Goal: Book appointment/travel/reservation

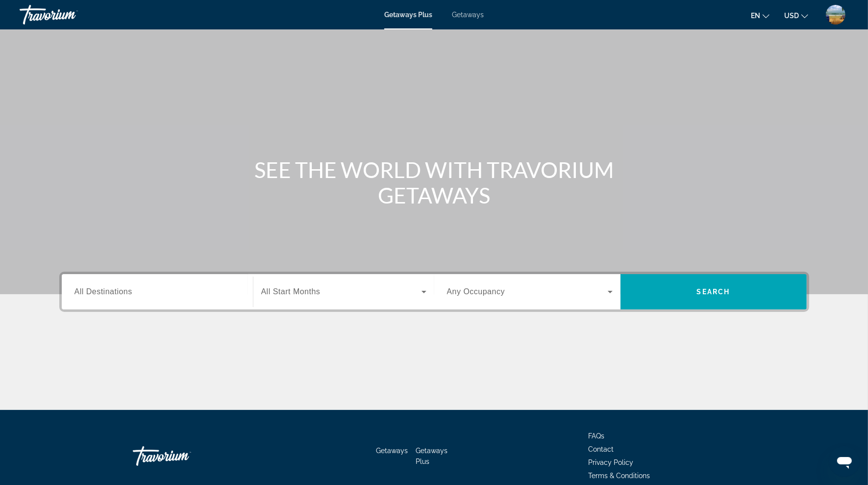
click at [102, 293] on span "All Destinations" at bounding box center [103, 291] width 58 height 8
click at [102, 293] on input "Destination All Destinations" at bounding box center [157, 292] width 166 height 12
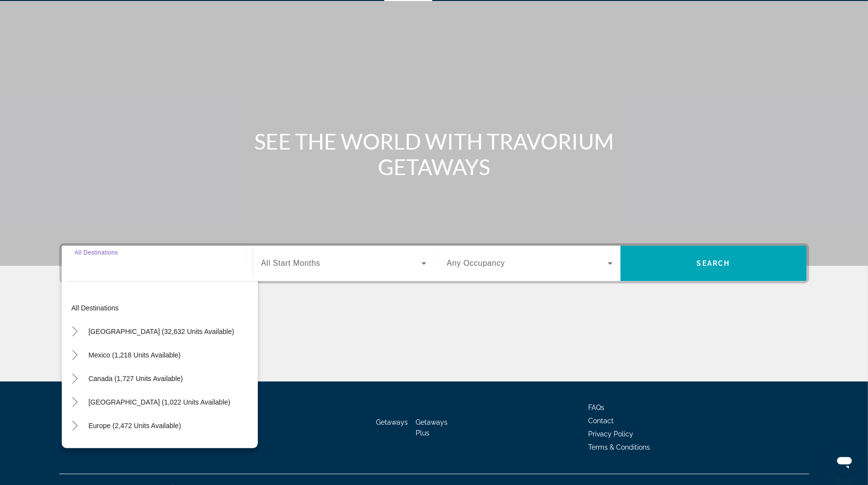
scroll to position [45, 0]
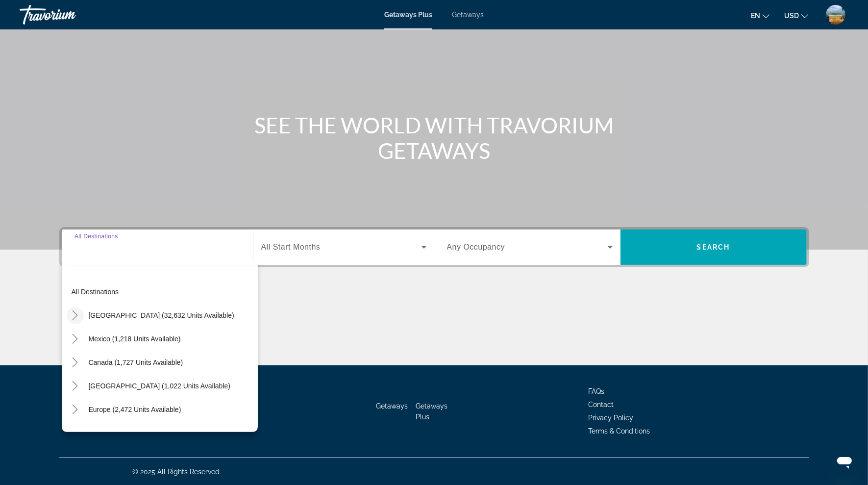
click at [77, 316] on icon "Toggle United States (32,632 units available)" at bounding box center [75, 315] width 10 height 10
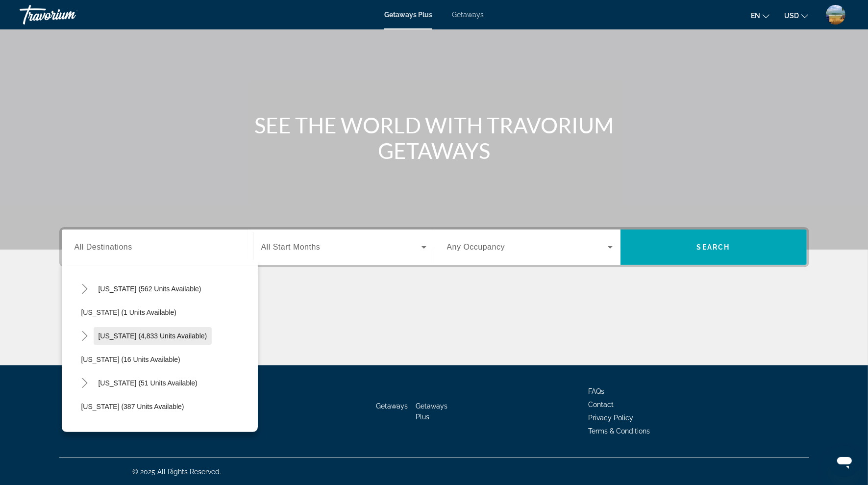
scroll to position [181, 0]
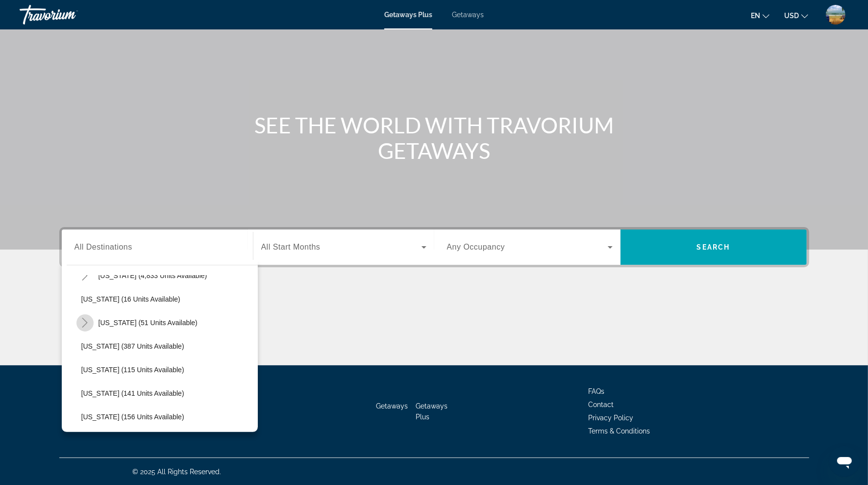
click at [86, 320] on icon "Toggle Hawaii (51 units available)" at bounding box center [84, 322] width 5 height 10
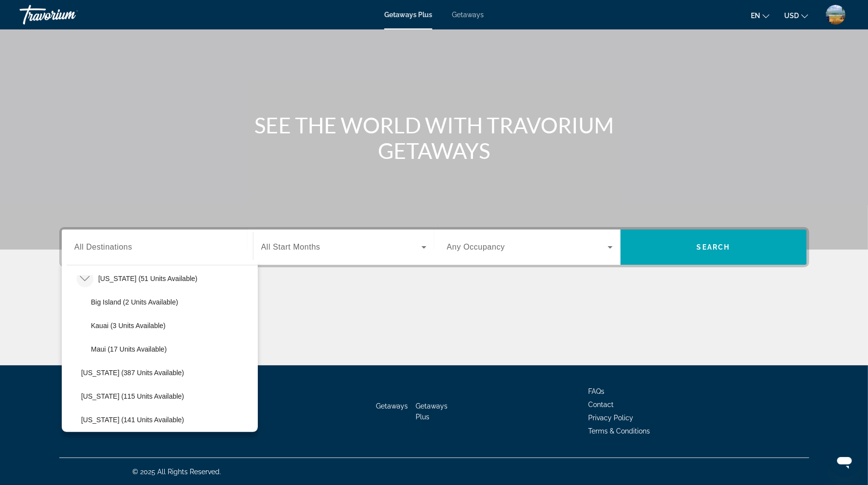
click at [459, 17] on span "Getaways" at bounding box center [468, 15] width 32 height 8
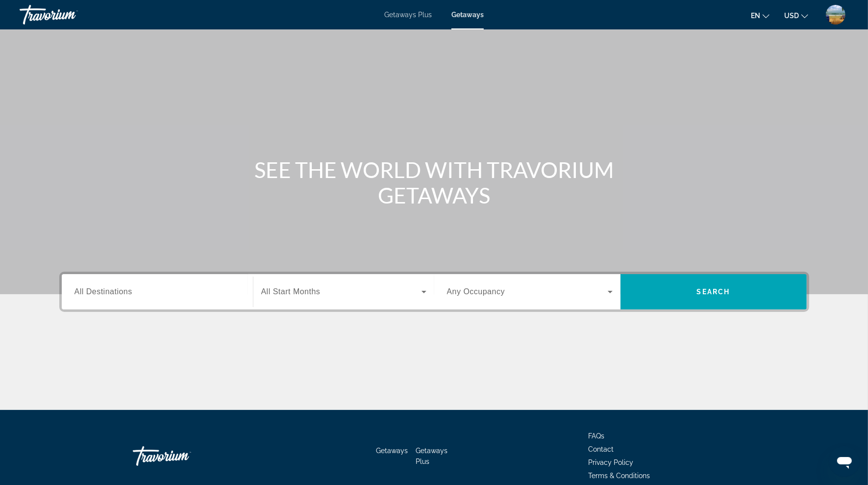
click at [114, 293] on span "All Destinations" at bounding box center [103, 291] width 58 height 8
click at [114, 293] on input "Destination All Destinations" at bounding box center [157, 292] width 166 height 12
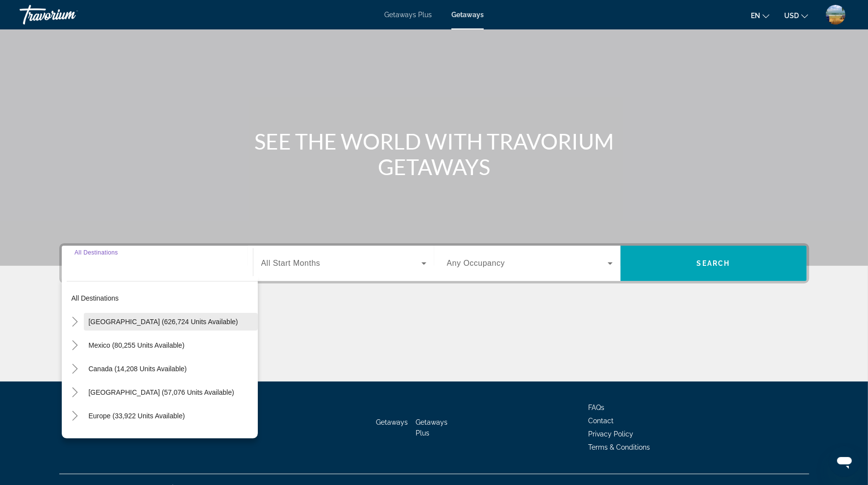
scroll to position [45, 0]
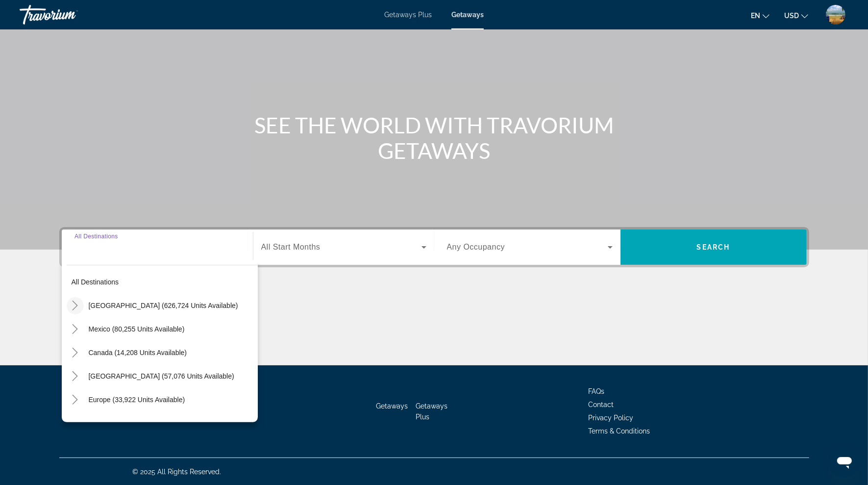
click at [75, 308] on icon "Toggle United States (626,724 units available)" at bounding box center [75, 305] width 10 height 10
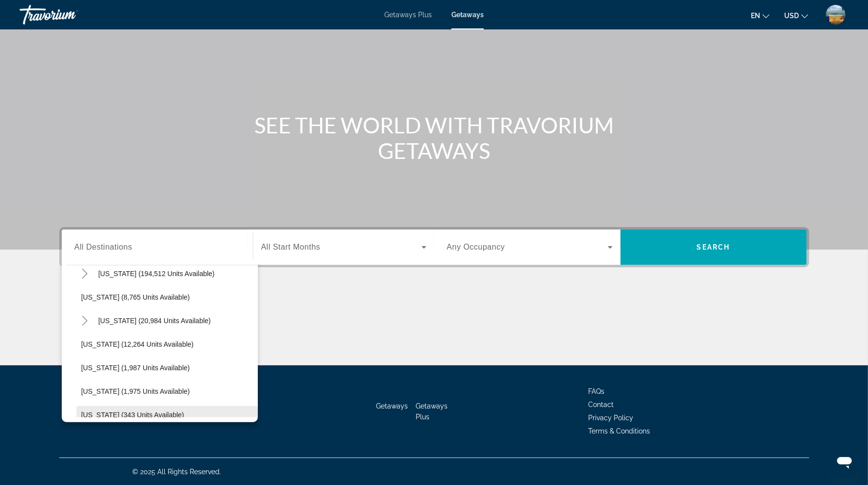
scroll to position [193, 0]
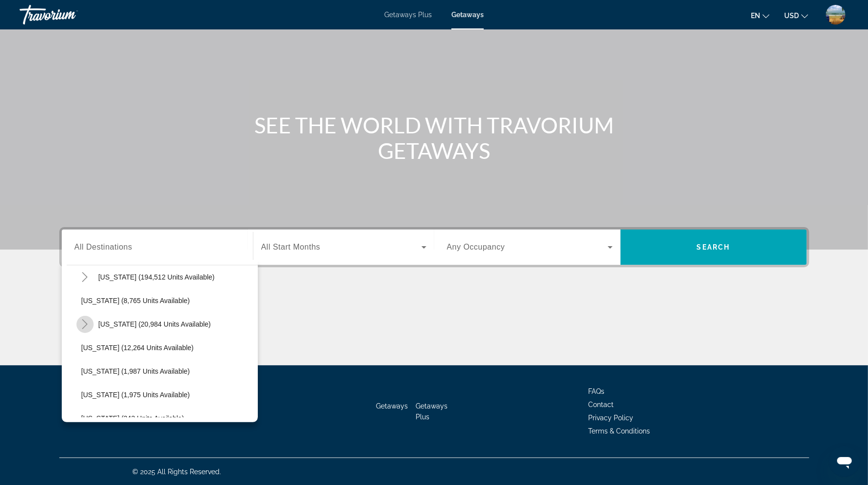
click at [87, 325] on icon "Toggle Hawaii (20,984 units available)" at bounding box center [85, 324] width 10 height 10
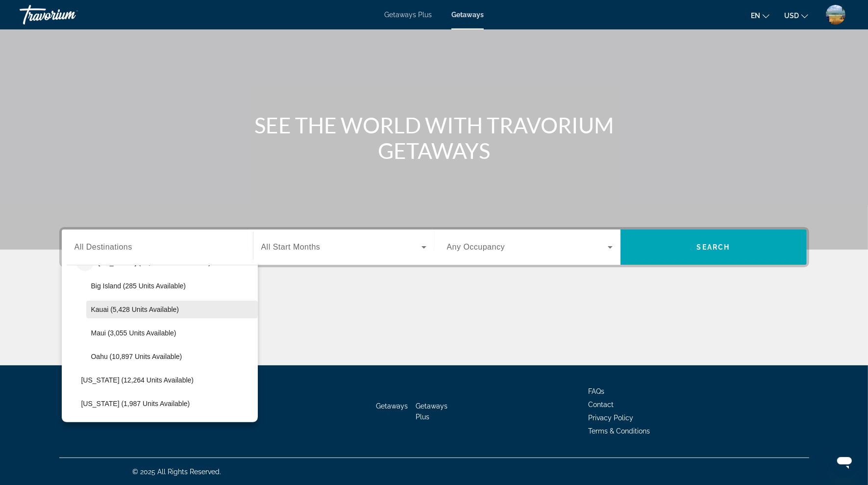
scroll to position [266, 0]
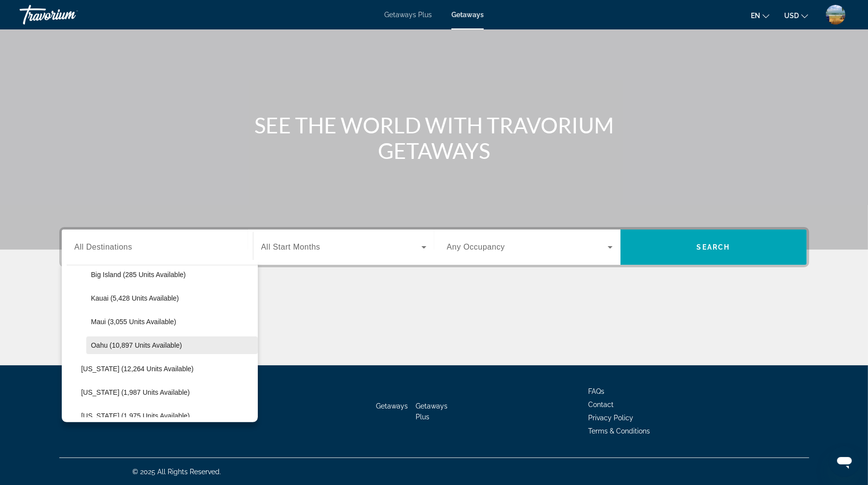
click at [133, 344] on span "Oahu (10,897 units available)" at bounding box center [136, 345] width 91 height 8
type input "**********"
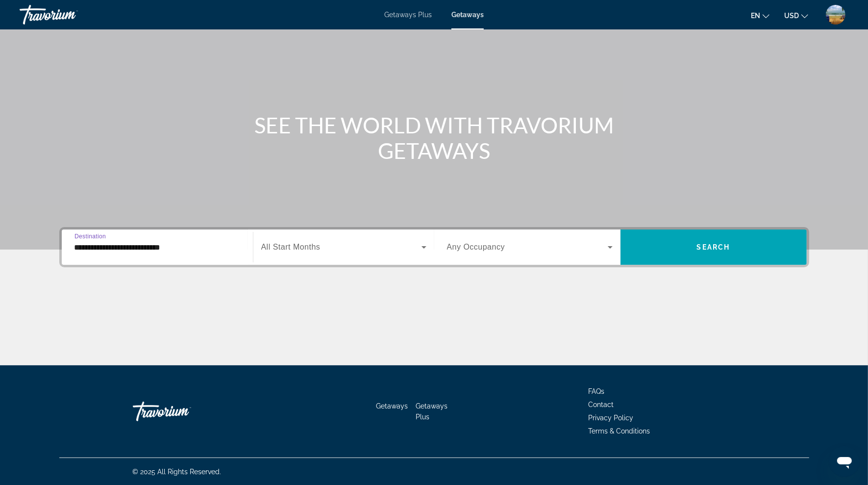
click at [322, 241] on span "Search widget" at bounding box center [341, 247] width 160 height 12
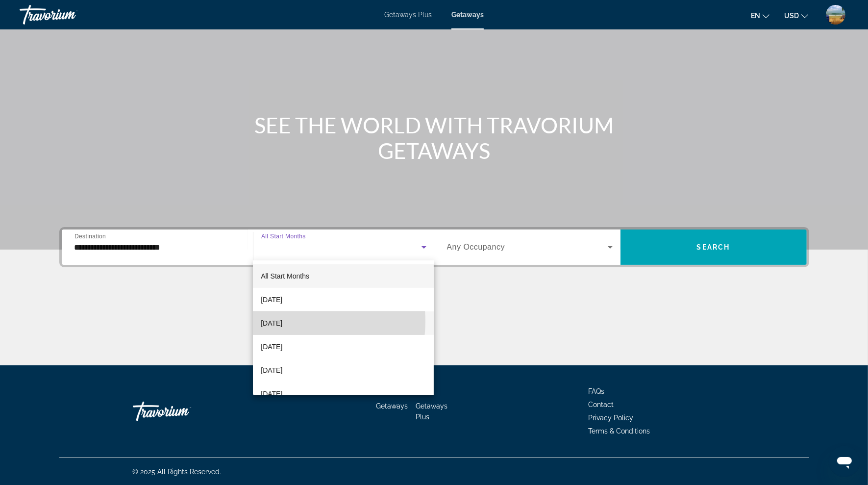
click at [282, 321] on span "[DATE]" at bounding box center [272, 323] width 22 height 12
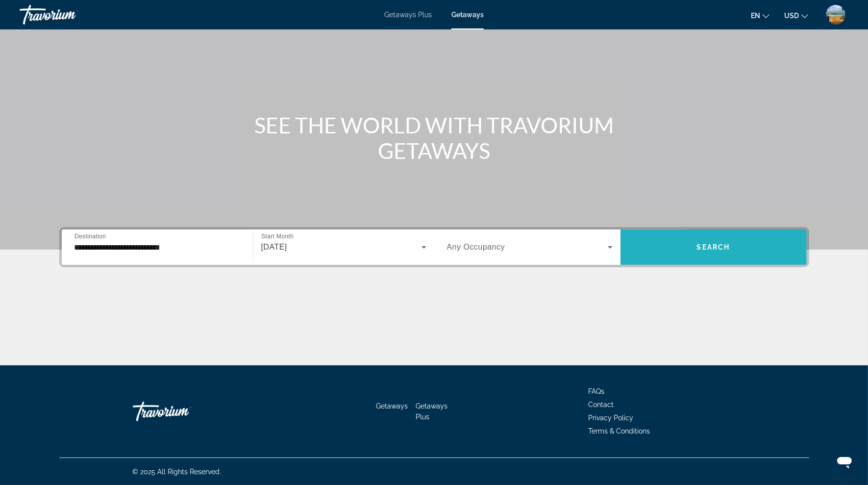
click at [682, 251] on span "Search widget" at bounding box center [713, 247] width 186 height 24
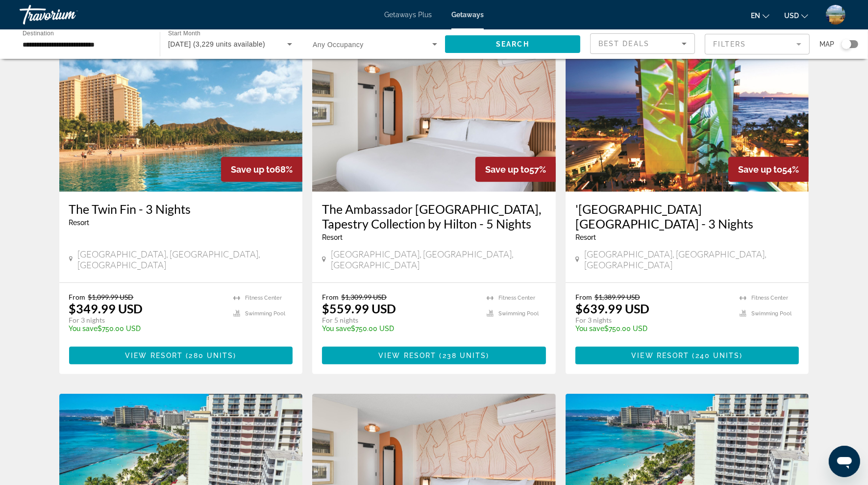
scroll to position [694, 0]
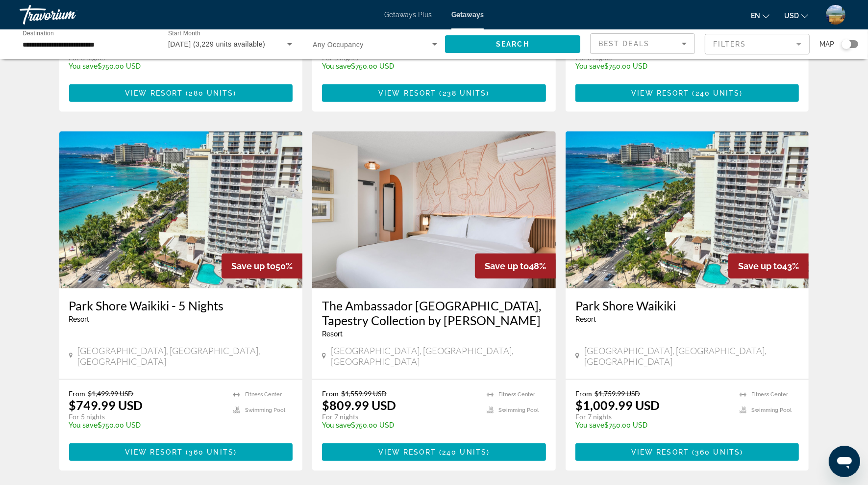
click at [412, 298] on h3 "The Ambassador [GEOGRAPHIC_DATA], Tapestry Collection by [PERSON_NAME]" at bounding box center [434, 312] width 224 height 29
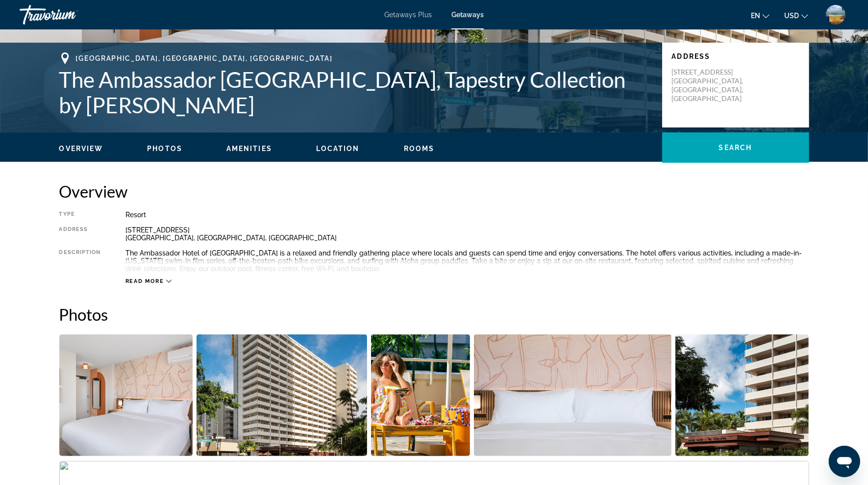
scroll to position [235, 0]
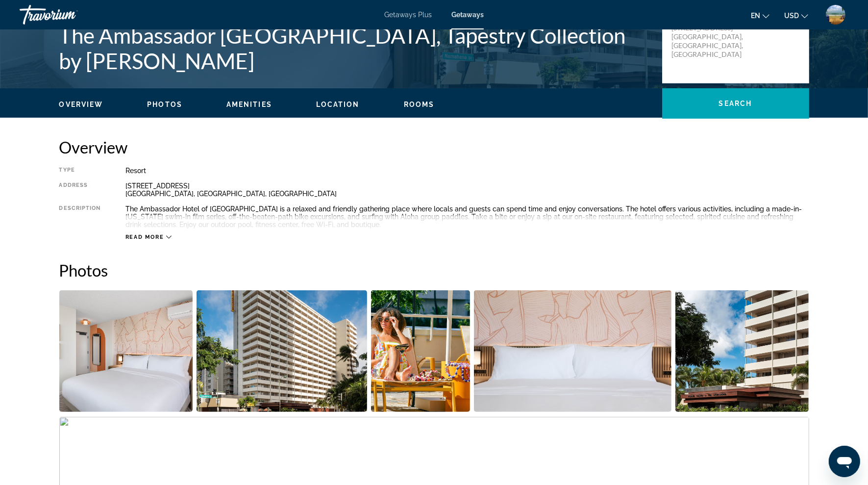
click at [162, 234] on span "Read more" at bounding box center [144, 237] width 39 height 6
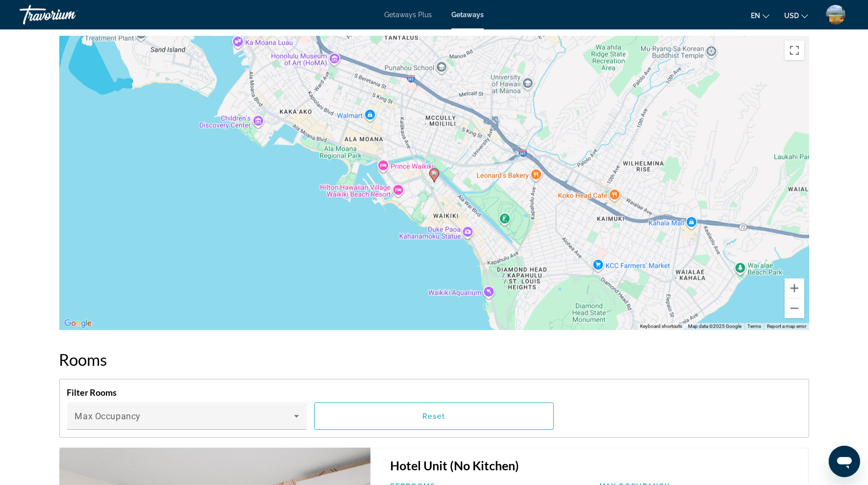
scroll to position [1144, 0]
click at [796, 282] on button "Zoom in" at bounding box center [794, 289] width 20 height 20
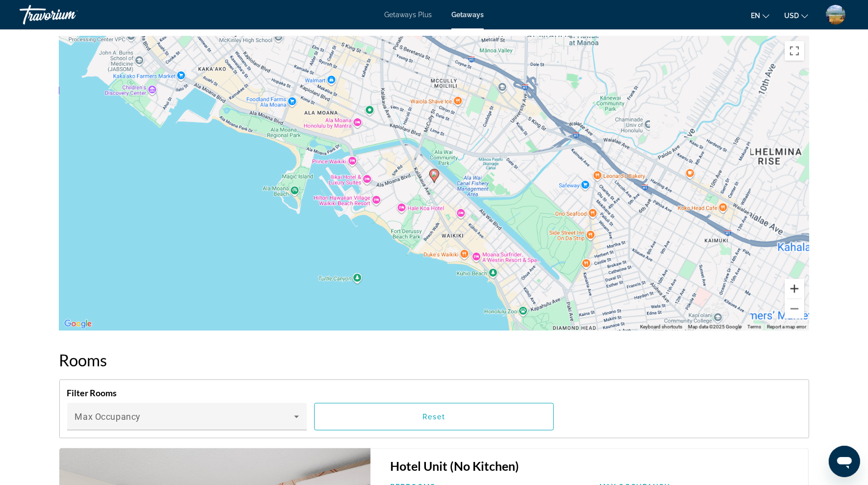
click at [796, 282] on button "Zoom in" at bounding box center [794, 289] width 20 height 20
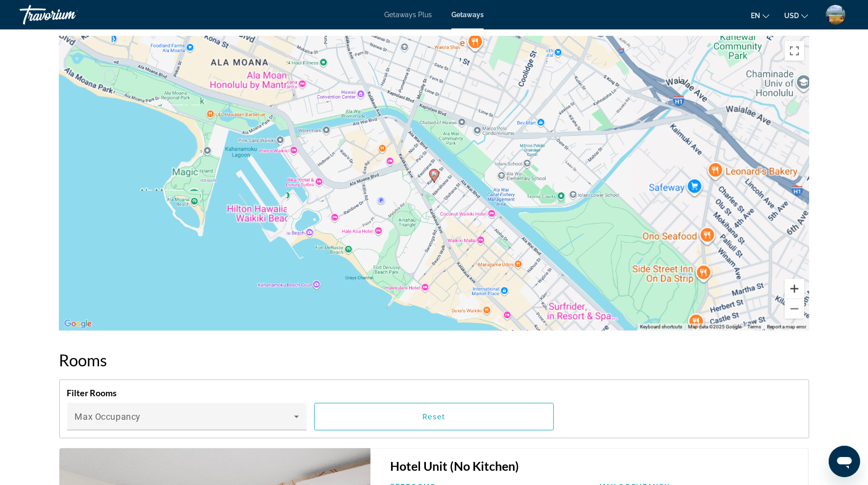
click at [796, 282] on button "Zoom in" at bounding box center [794, 289] width 20 height 20
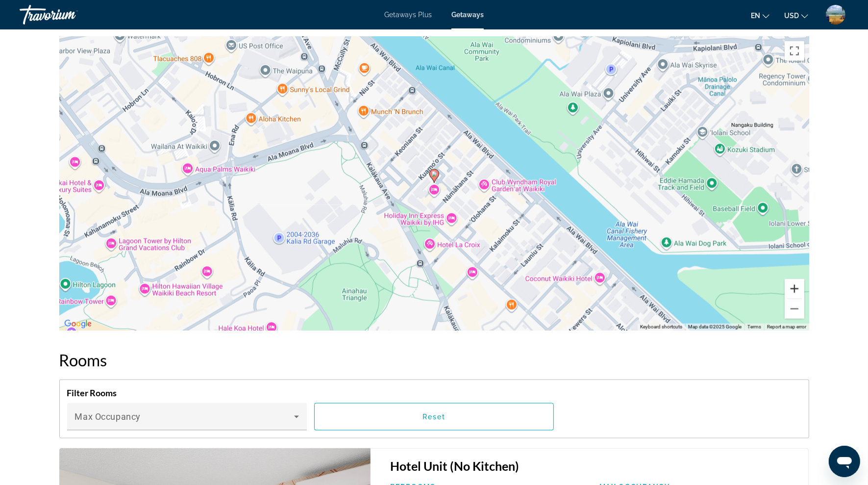
click at [796, 282] on button "Zoom in" at bounding box center [794, 289] width 20 height 20
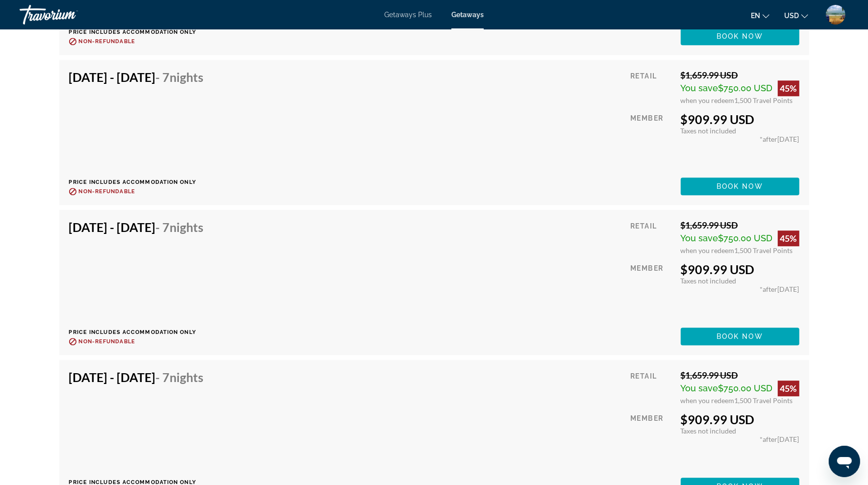
scroll to position [9308, 0]
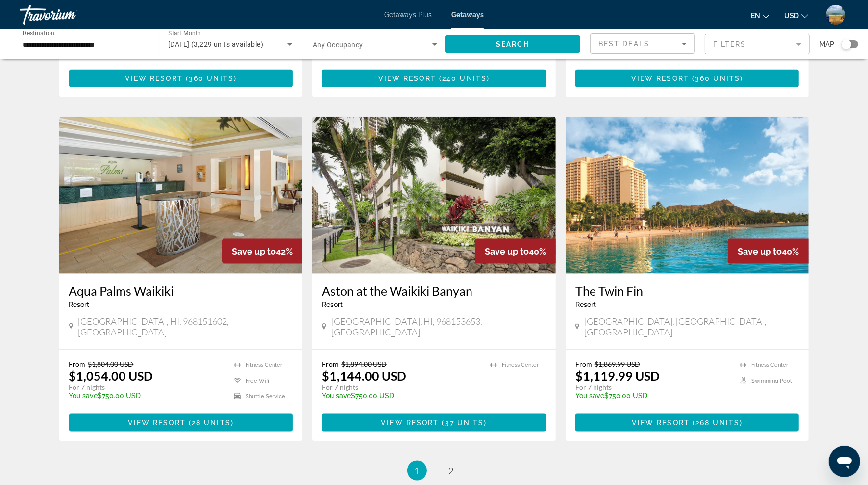
scroll to position [1070, 0]
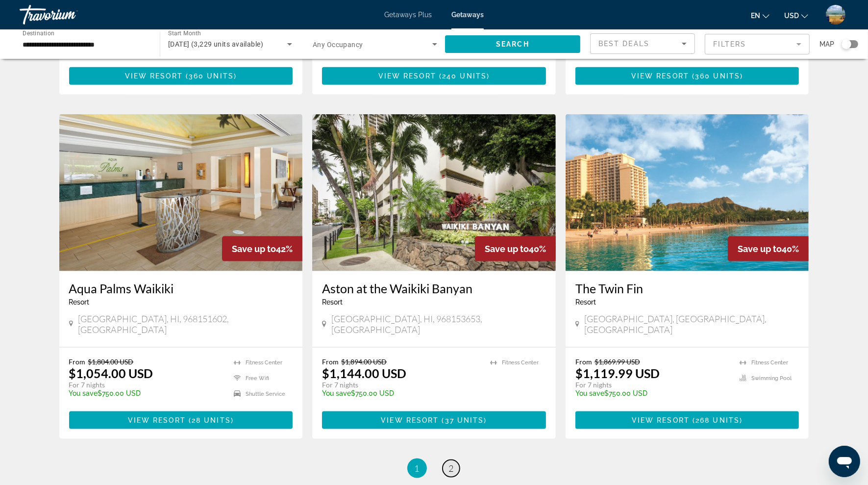
click at [449, 463] on span "2" at bounding box center [451, 468] width 5 height 11
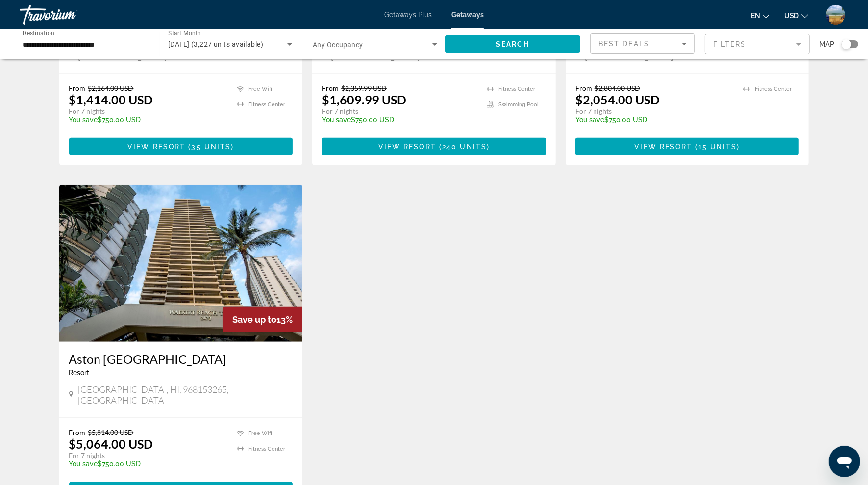
scroll to position [641, 0]
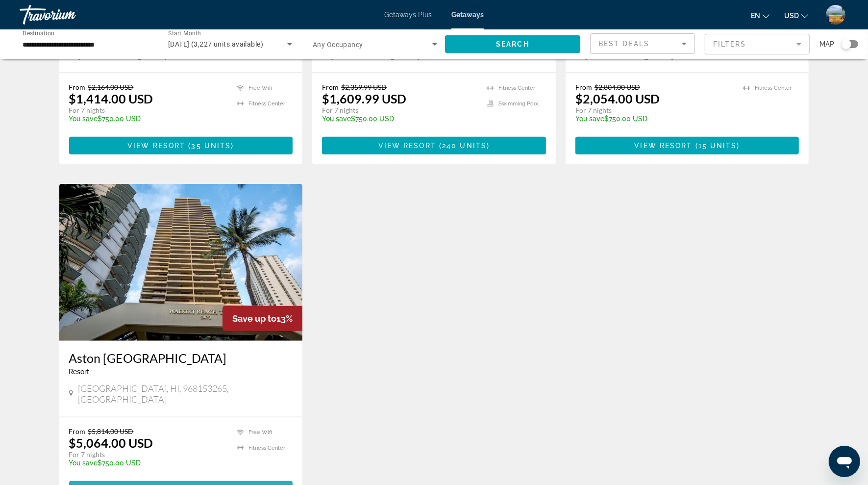
click at [183, 484] on span "View Resort" at bounding box center [157, 490] width 58 height 8
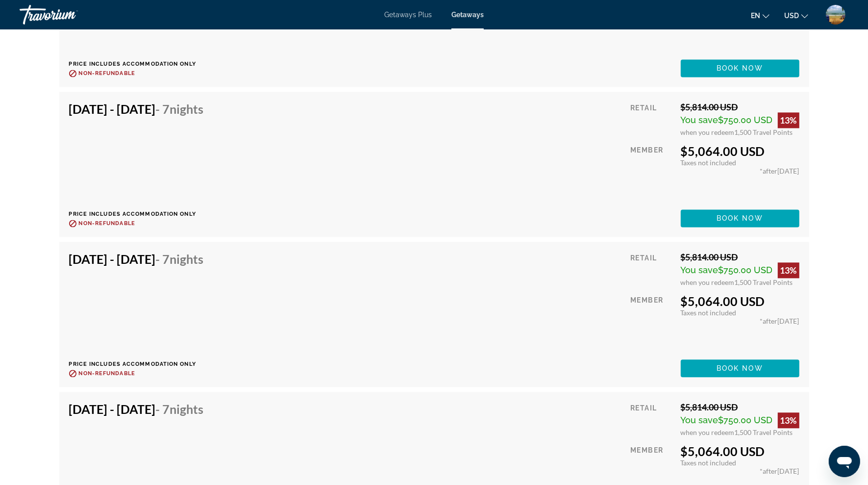
scroll to position [1513, 0]
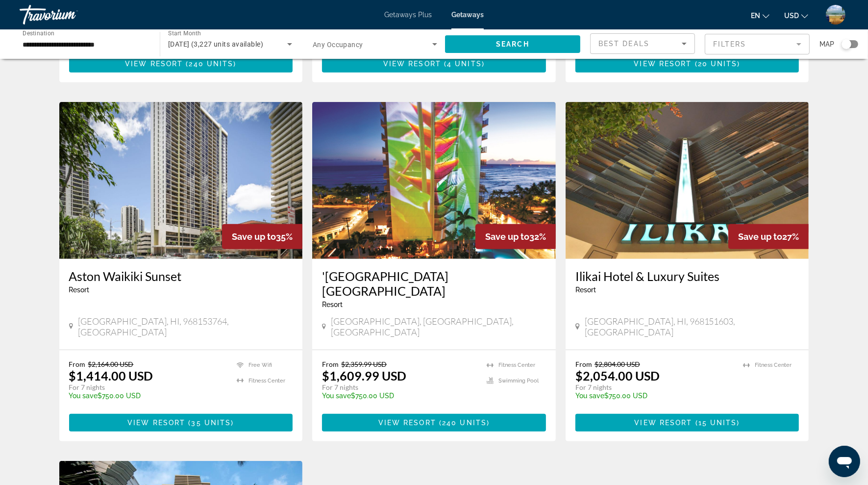
scroll to position [376, 0]
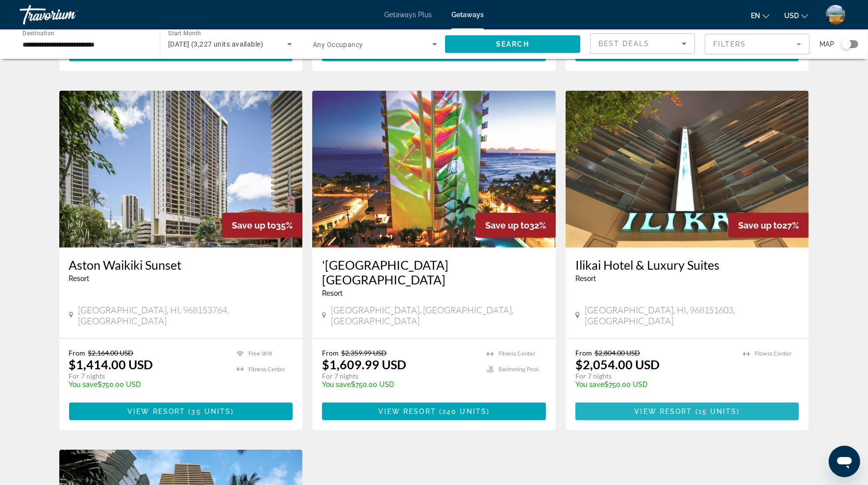
click at [673, 407] on span "View Resort" at bounding box center [663, 411] width 58 height 8
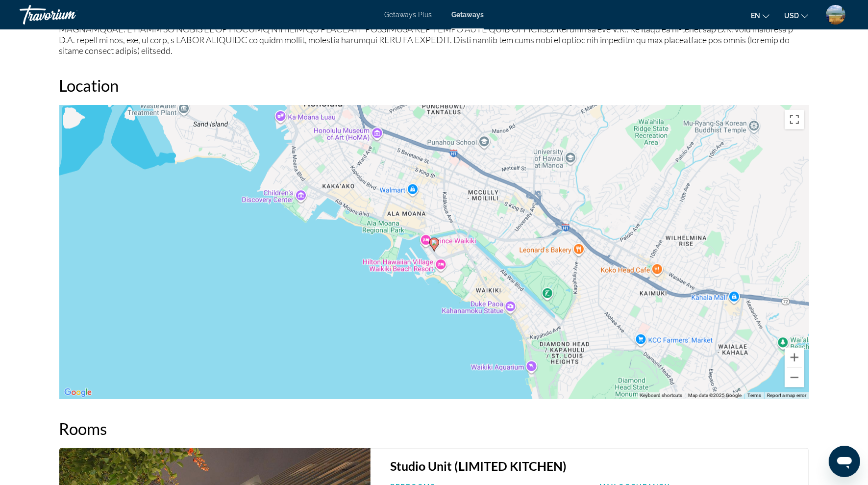
scroll to position [800, 0]
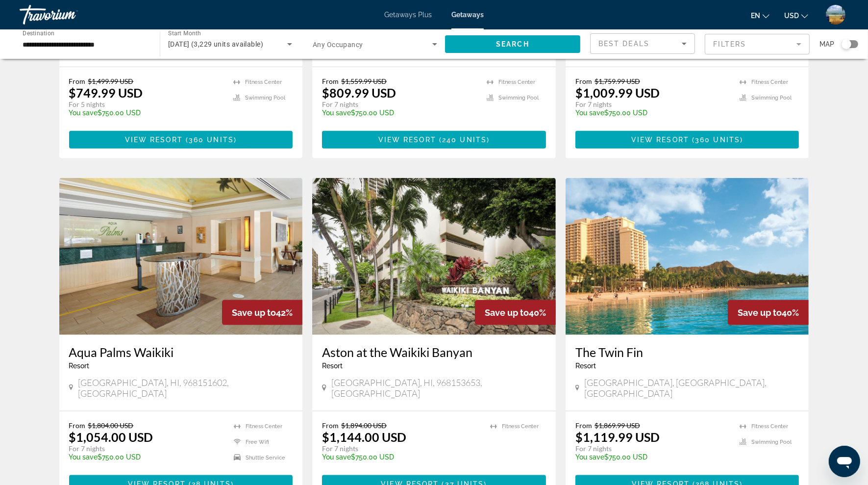
scroll to position [1056, 0]
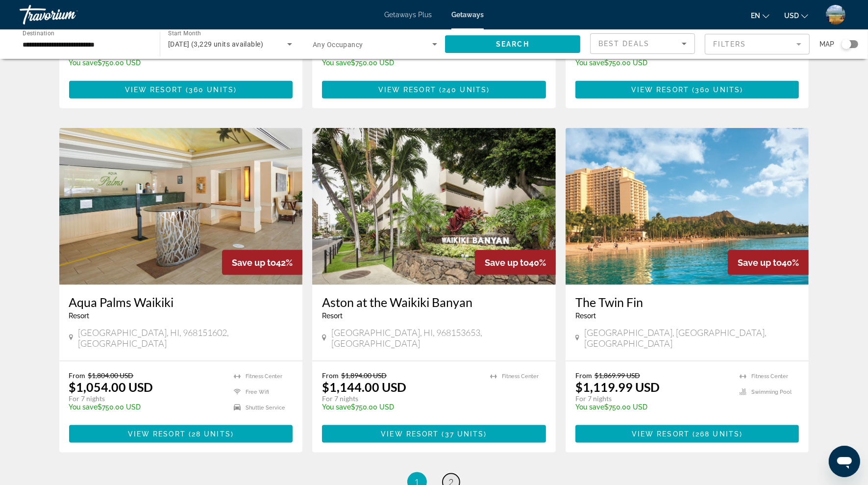
click at [452, 476] on span "2" at bounding box center [451, 481] width 5 height 11
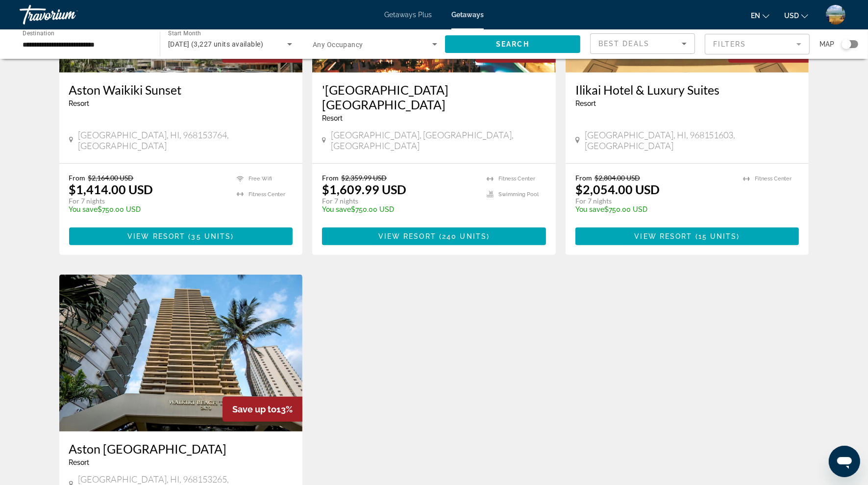
scroll to position [353, 0]
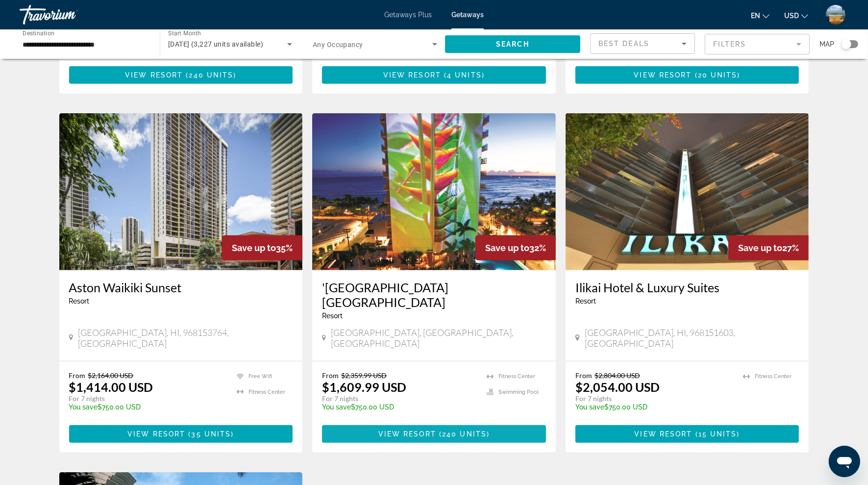
click at [437, 430] on span "Main content" at bounding box center [437, 434] width 3 height 8
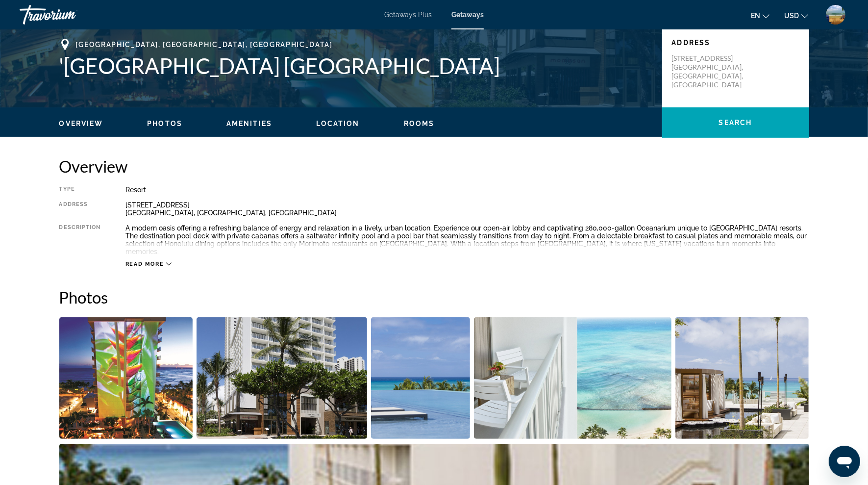
scroll to position [219, 0]
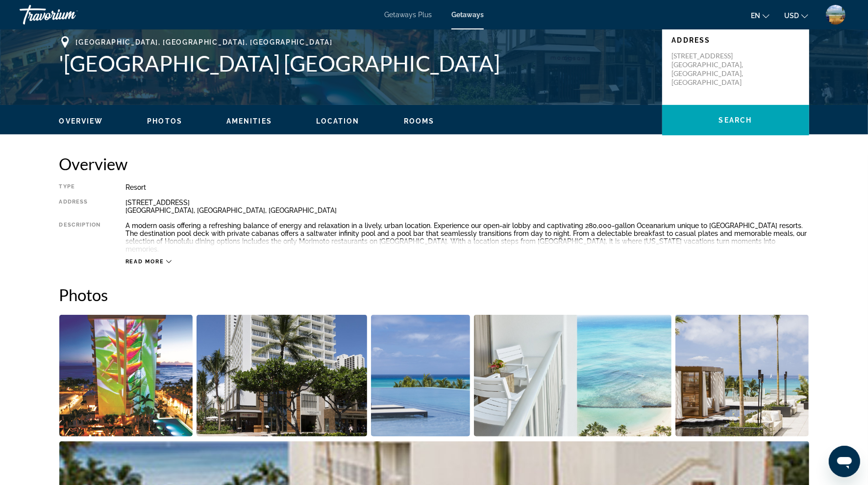
click at [160, 258] on span "Read more" at bounding box center [144, 261] width 39 height 6
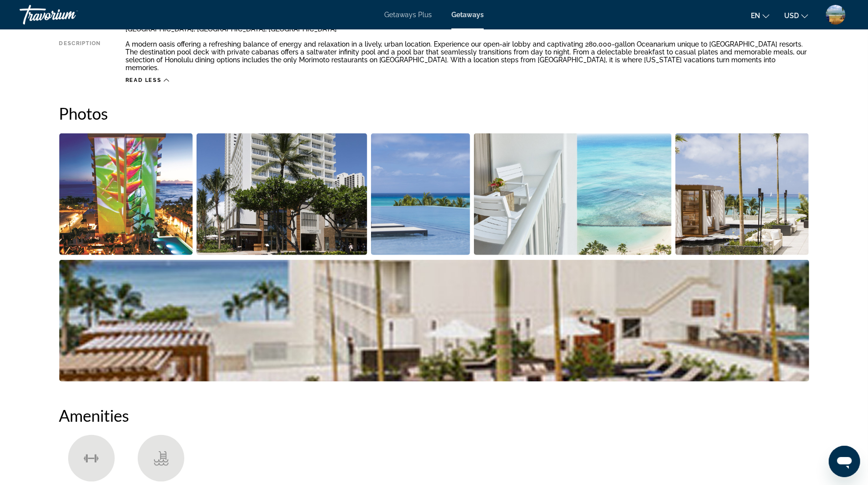
scroll to position [0, 0]
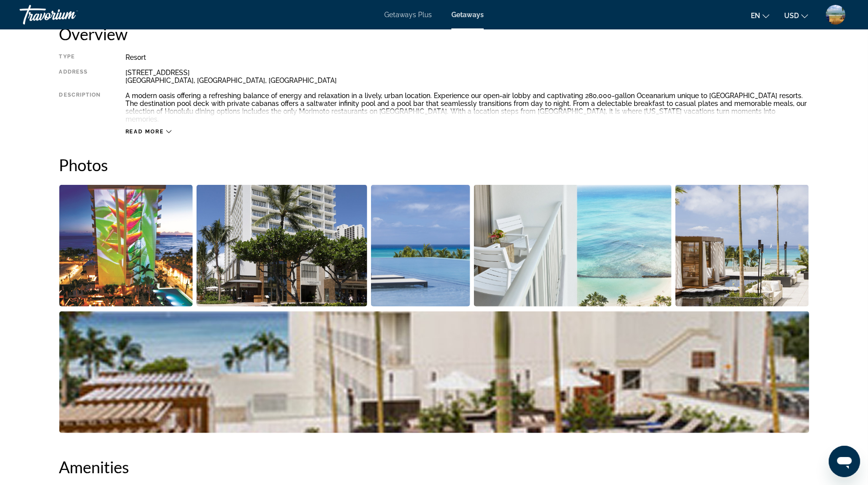
scroll to position [349, 0]
click at [127, 245] on img "Open full-screen image slider" at bounding box center [126, 245] width 134 height 122
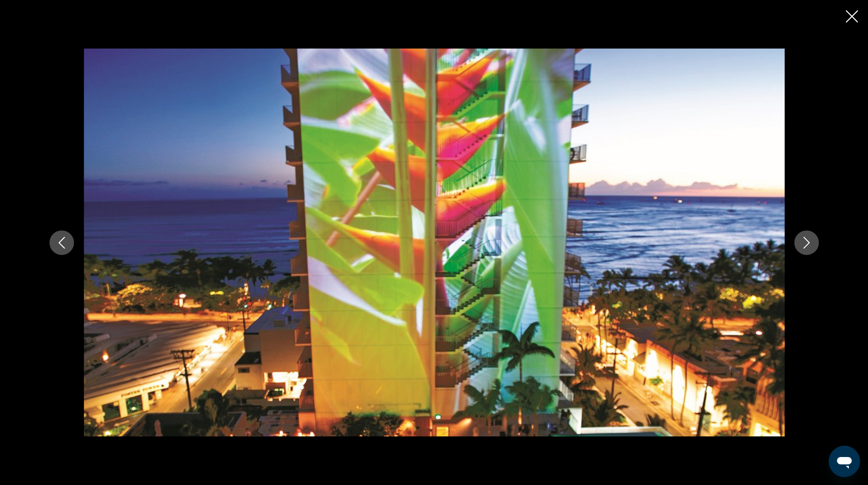
click at [804, 240] on icon "Next image" at bounding box center [807, 243] width 12 height 12
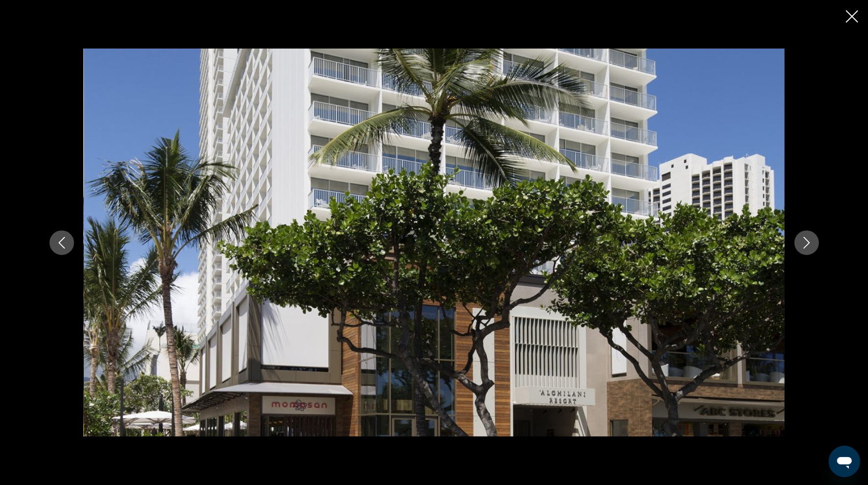
click at [806, 243] on icon "Next image" at bounding box center [807, 243] width 12 height 12
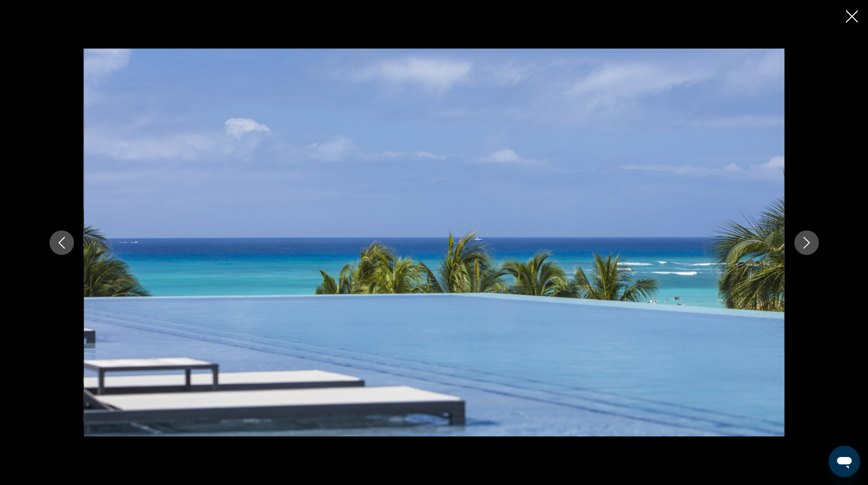
click at [805, 239] on icon "Next image" at bounding box center [806, 243] width 6 height 12
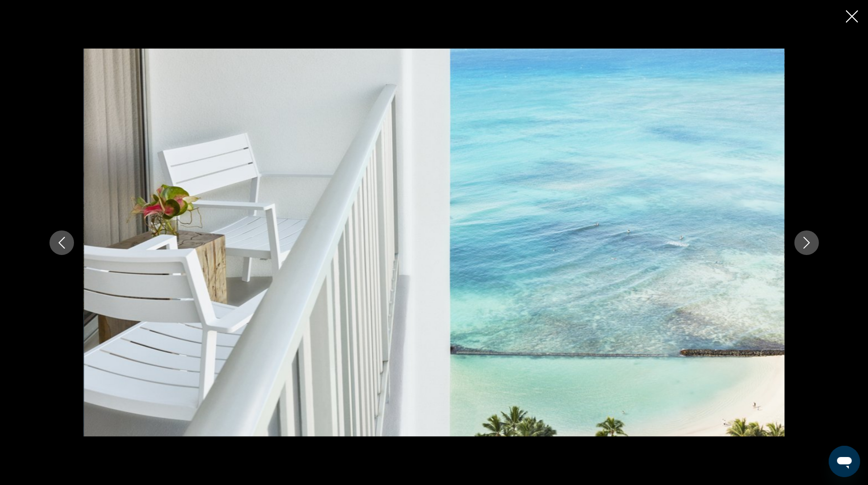
click at [805, 239] on icon "Next image" at bounding box center [806, 243] width 6 height 12
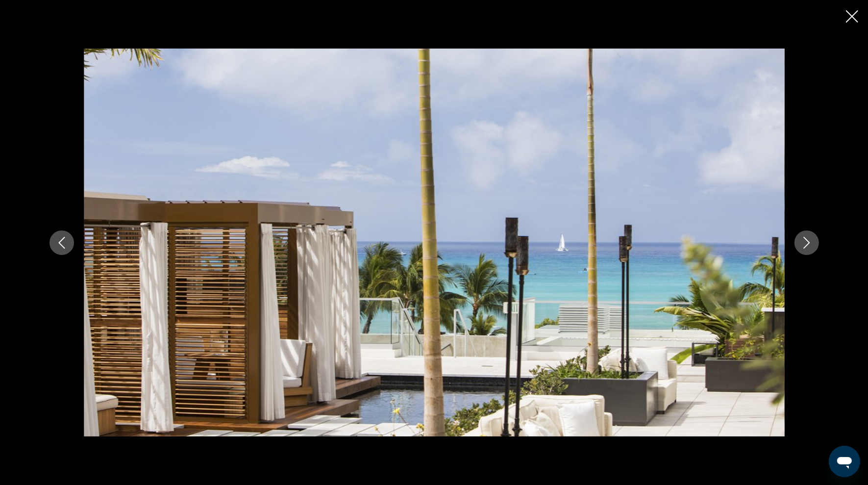
click at [805, 239] on icon "Next image" at bounding box center [806, 243] width 6 height 12
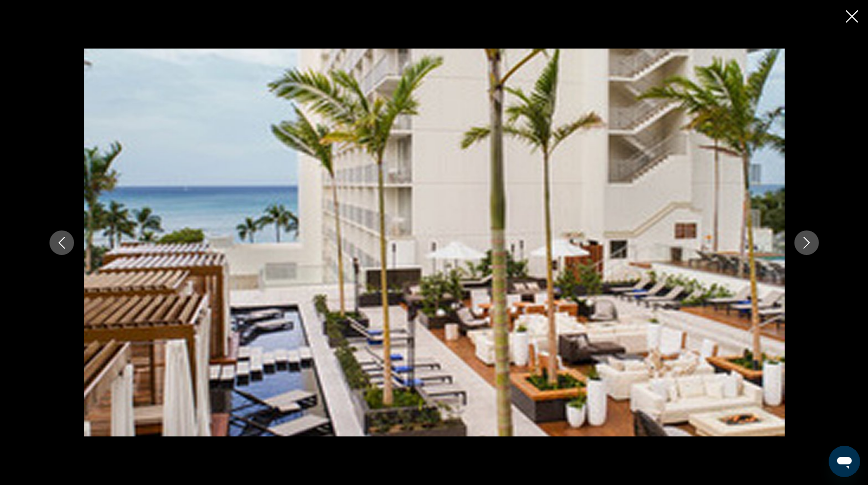
click at [805, 239] on icon "Next image" at bounding box center [806, 243] width 6 height 12
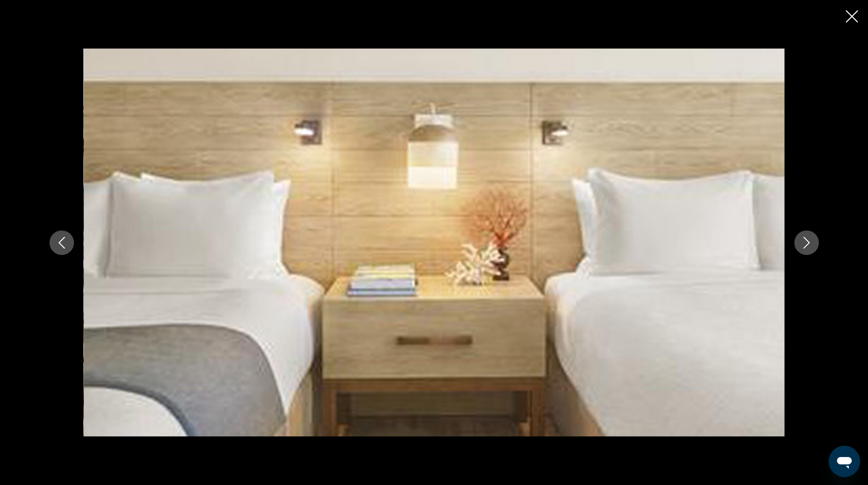
click at [805, 239] on icon "Next image" at bounding box center [806, 243] width 6 height 12
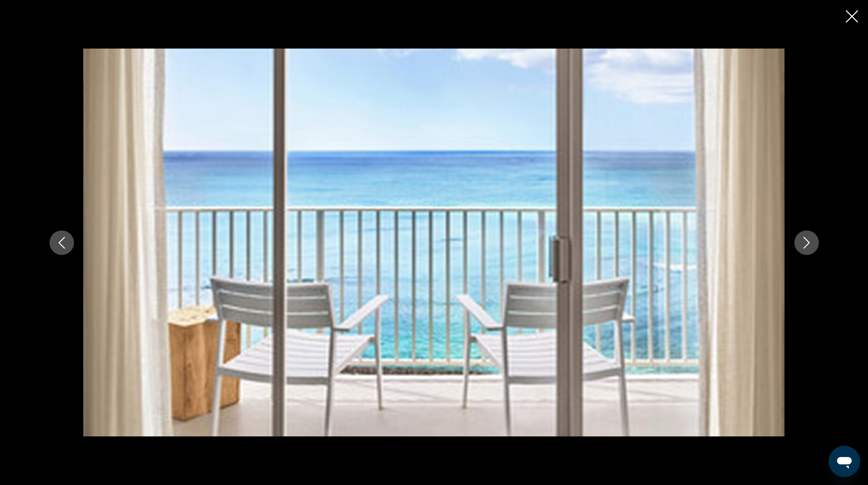
click at [806, 239] on icon "Next image" at bounding box center [807, 243] width 12 height 12
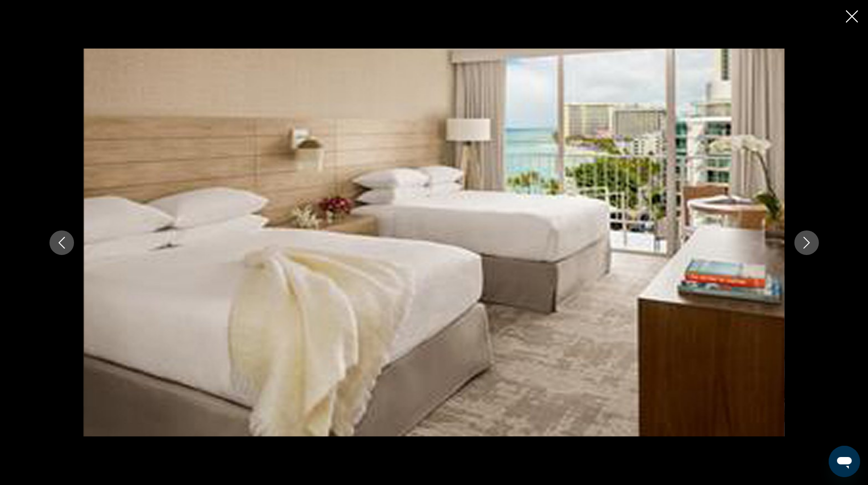
click at [807, 239] on icon "Next image" at bounding box center [807, 243] width 12 height 12
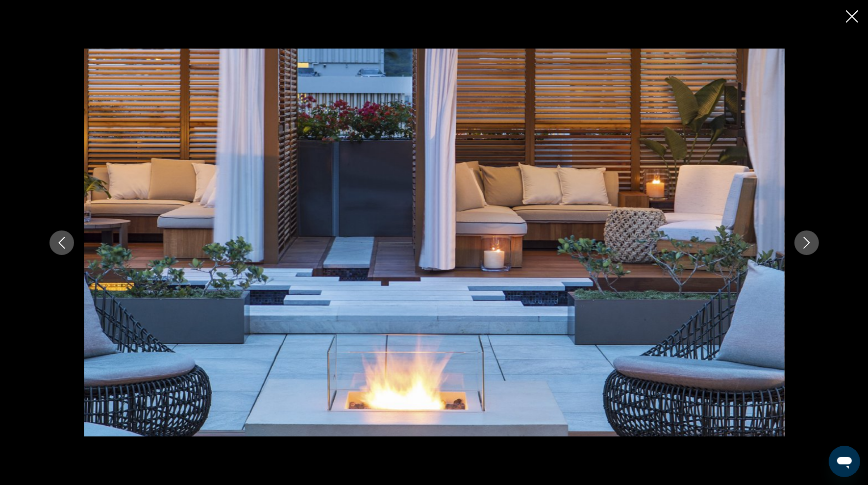
click at [807, 237] on icon "Next image" at bounding box center [807, 243] width 12 height 12
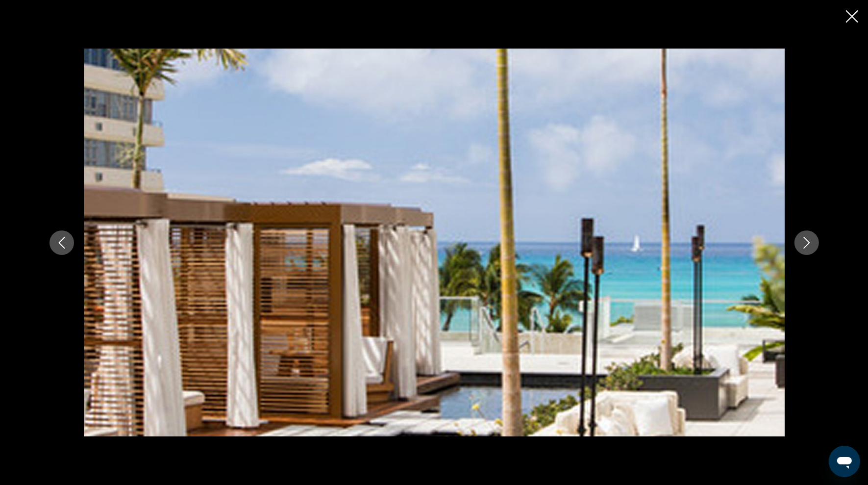
click at [850, 19] on icon "Close slideshow" at bounding box center [852, 16] width 12 height 12
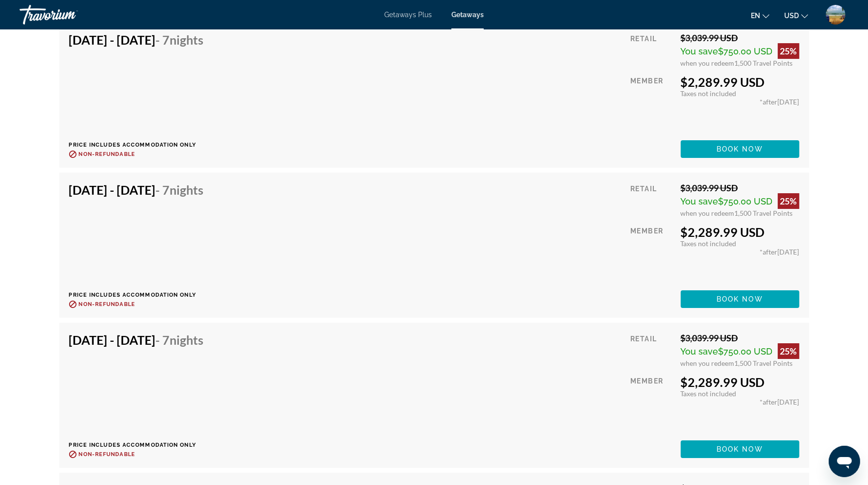
scroll to position [9696, 0]
